Goal: Task Accomplishment & Management: Manage account settings

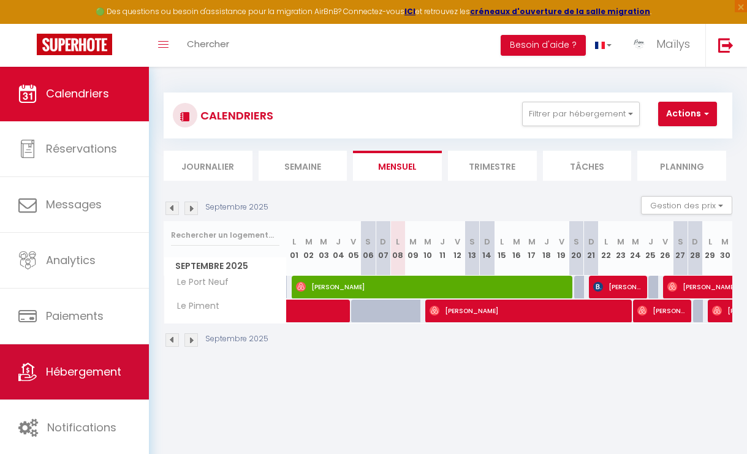
click at [96, 357] on link "Hébergement" at bounding box center [74, 372] width 149 height 55
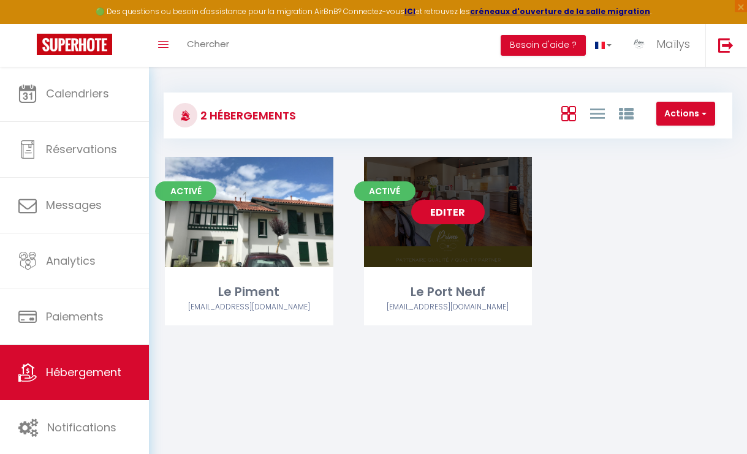
click at [446, 213] on link "Editer" at bounding box center [448, 212] width 74 height 25
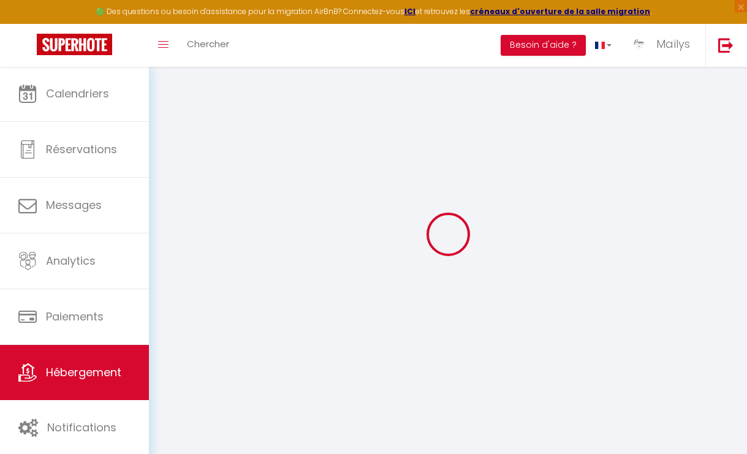
select select "49103"
select select
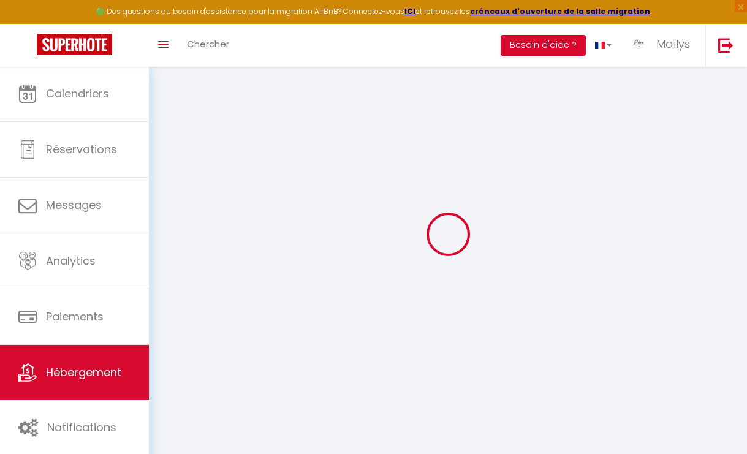
select select
checkbox input "true"
checkbox input "false"
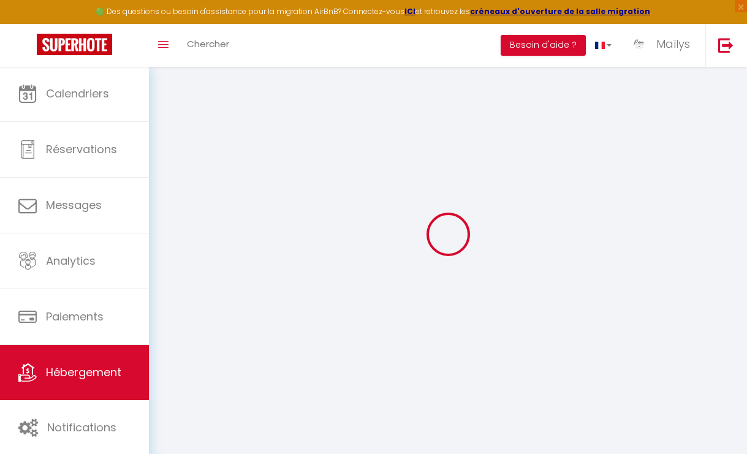
checkbox input "false"
select select
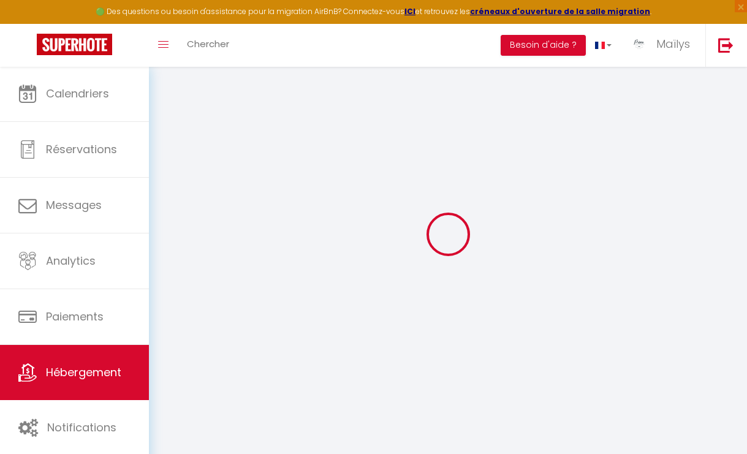
select select
checkbox input "true"
checkbox input "false"
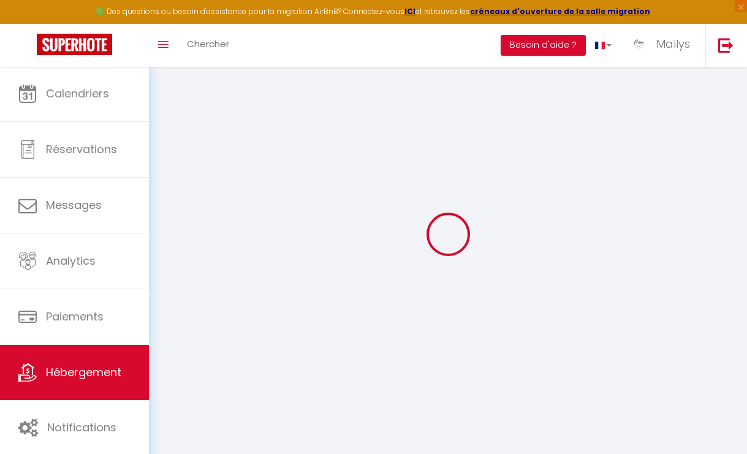
checkbox input "false"
select select
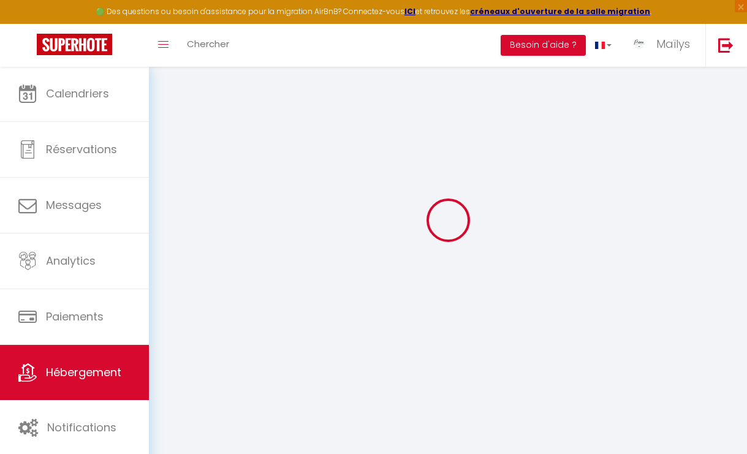
select select
checkbox input "true"
checkbox input "false"
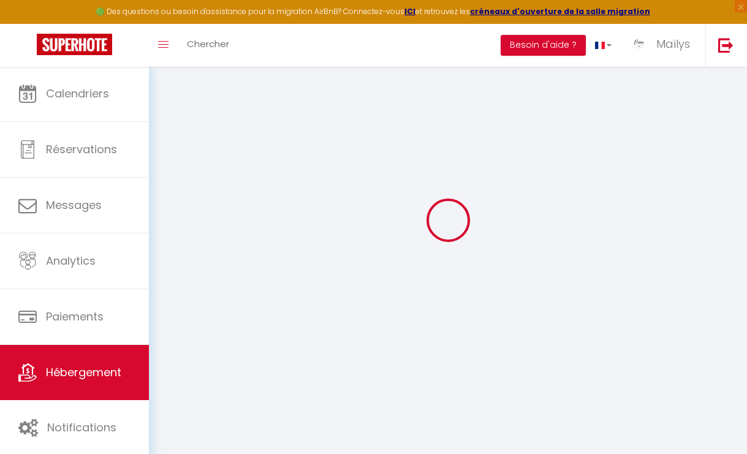
checkbox input "false"
checkbox input "true"
checkbox input "false"
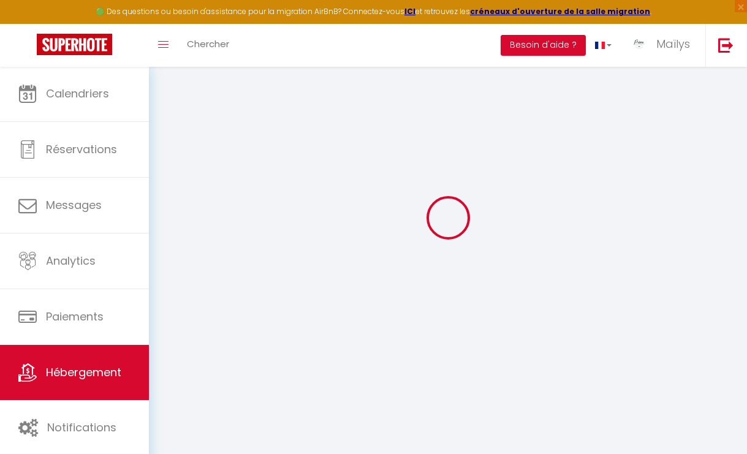
checkbox input "true"
checkbox input "false"
select select "16:00"
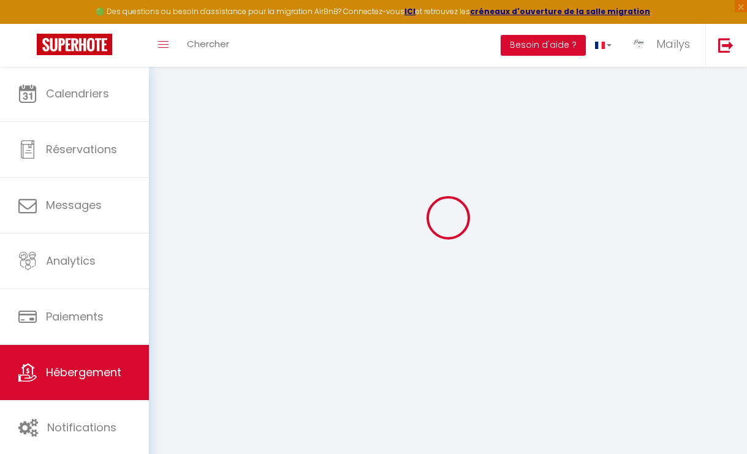
select select
select select "10:00"
select select "30"
select select "90"
select select "21:00"
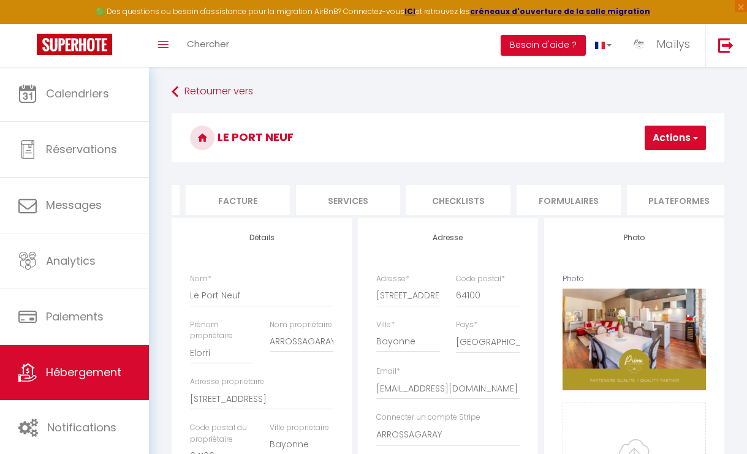
scroll to position [0, 212]
click at [671, 195] on li "Plateformes" at bounding box center [674, 200] width 104 height 30
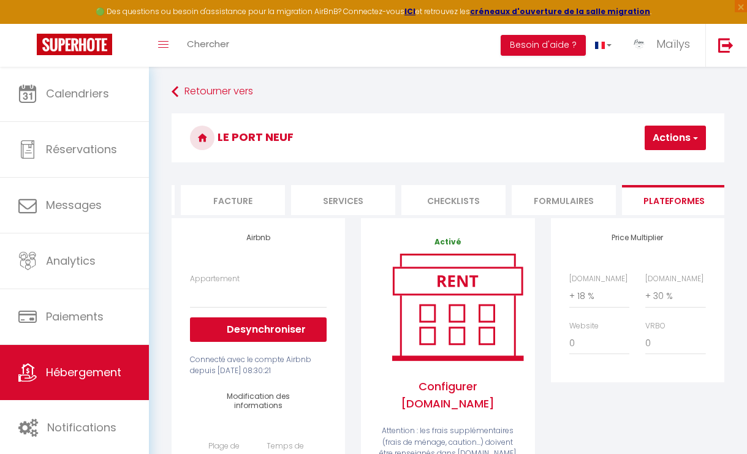
click at [681, 134] on button "Actions" at bounding box center [675, 138] width 61 height 25
click at [638, 164] on link "Enregistrer" at bounding box center [657, 165] width 97 height 16
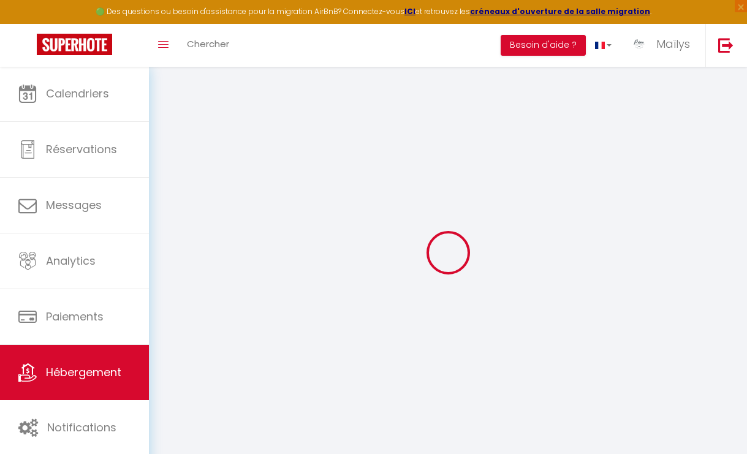
select select
select select "180"
select select "well_reviewed_guests"
select select "EUR"
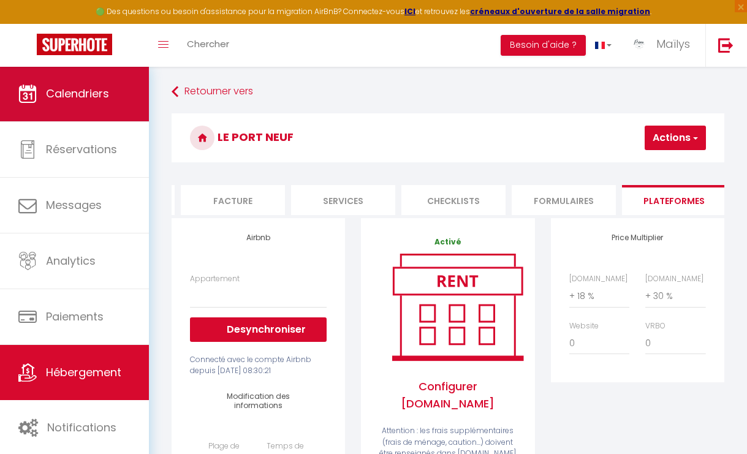
click at [87, 107] on link "Calendriers" at bounding box center [74, 93] width 149 height 55
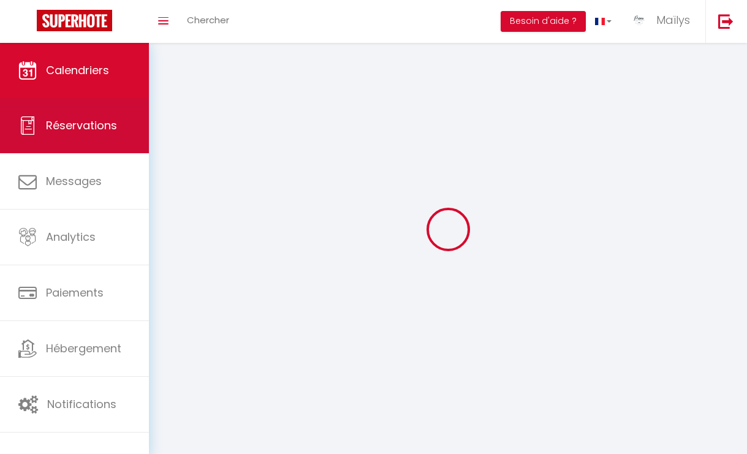
click at [107, 113] on link "Réservations" at bounding box center [74, 125] width 149 height 55
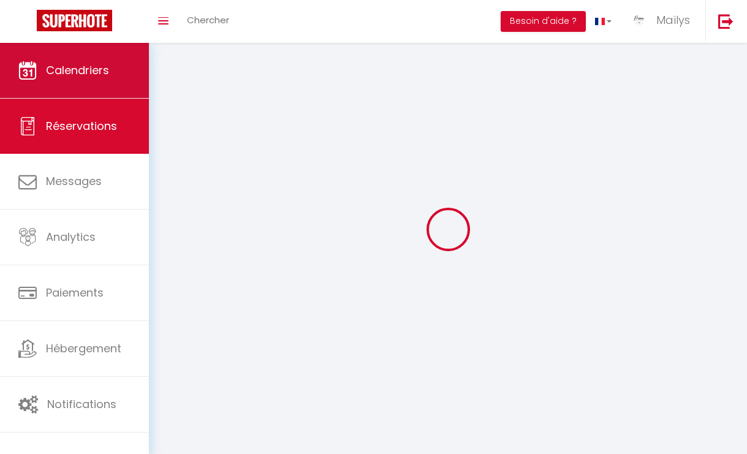
click at [97, 61] on link "Calendriers" at bounding box center [74, 70] width 149 height 55
